Goal: Task Accomplishment & Management: Complete application form

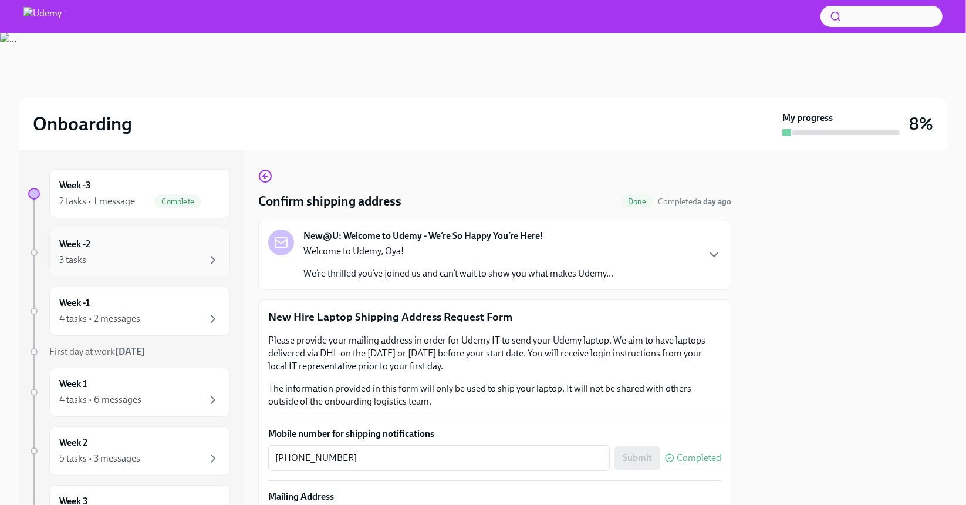
click at [125, 272] on div "Week -2 3 tasks" at bounding box center [139, 252] width 181 height 49
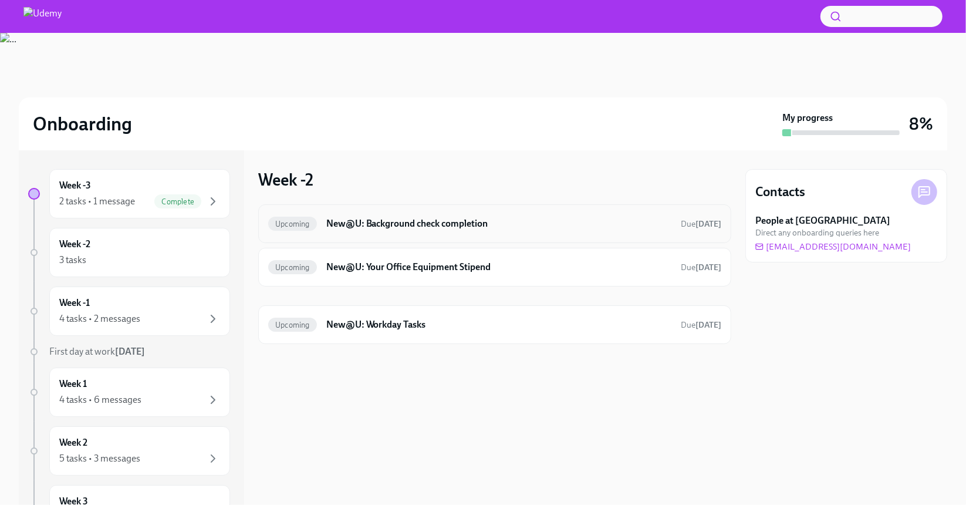
click at [486, 231] on div "Upcoming New@U: Background check completion Due [DATE]" at bounding box center [494, 223] width 453 height 19
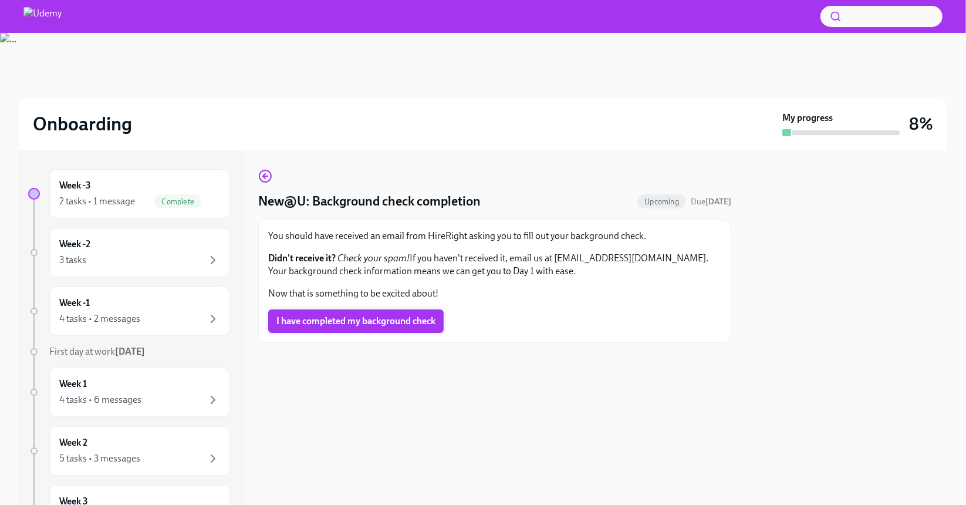
click at [401, 320] on span "I have completed my background check" at bounding box center [355, 321] width 159 height 12
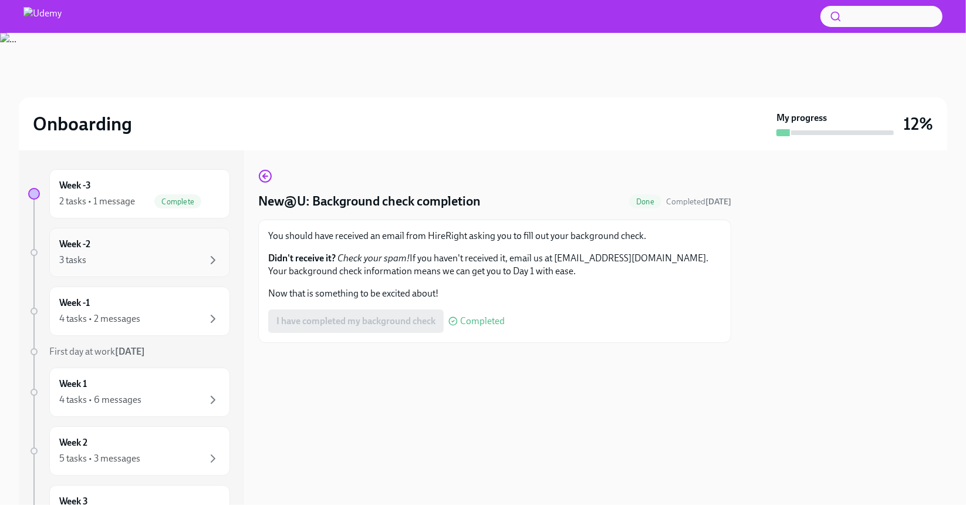
click at [127, 262] on div "3 tasks" at bounding box center [139, 260] width 161 height 14
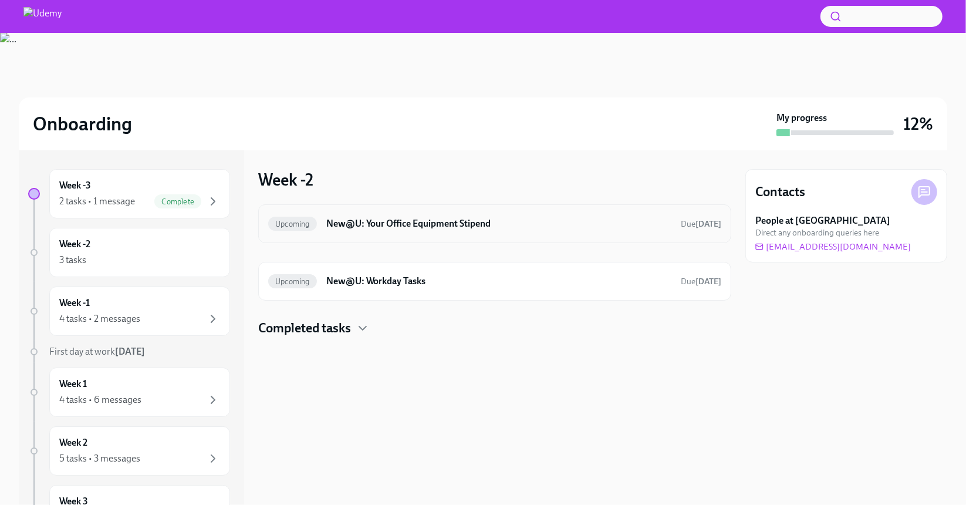
click at [482, 226] on h6 "New@U: Your Office Equipment Stipend" at bounding box center [498, 223] width 345 height 13
